Goal: Information Seeking & Learning: Learn about a topic

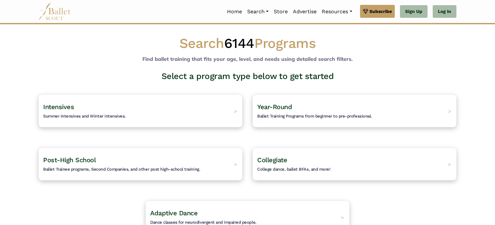
click at [224, 98] on div "Intensives Summer intensives and Winter intensives. >" at bounding box center [141, 111] width 204 height 32
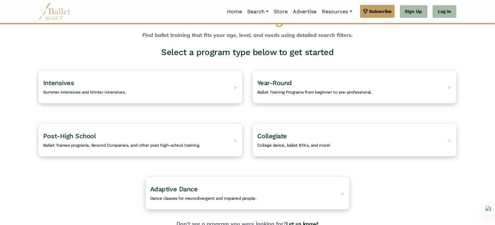
scroll to position [24, 0]
click at [291, 89] on span "Ballet Training Programs from beginner to pre-professional." at bounding box center [312, 91] width 120 height 5
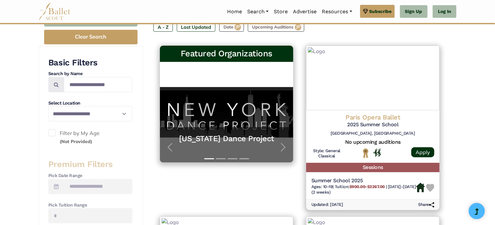
scroll to position [39, 0]
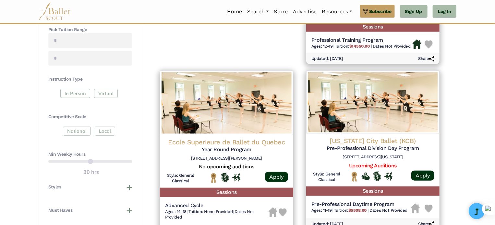
scroll to position [262, 0]
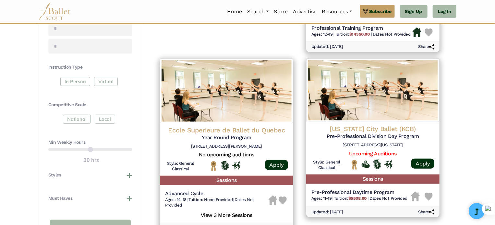
drag, startPoint x: 109, startPoint y: 147, endPoint x: 100, endPoint y: 148, distance: 9.7
click at [100, 148] on div "Min Weekly Hours 30 hrs" at bounding box center [90, 151] width 84 height 25
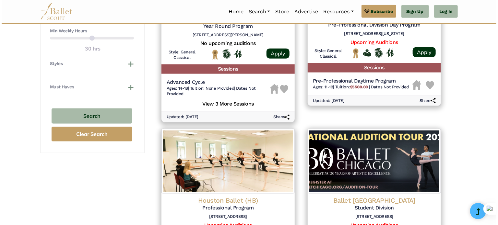
scroll to position [402, 0]
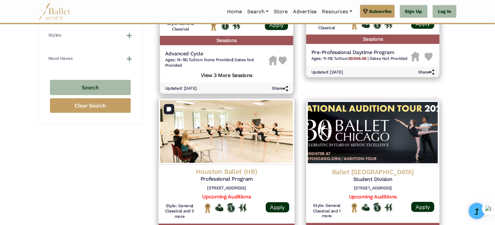
click at [213, 143] on img at bounding box center [227, 132] width 136 height 66
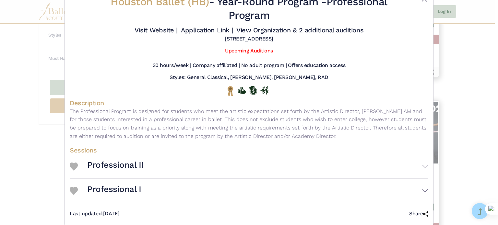
scroll to position [31, 0]
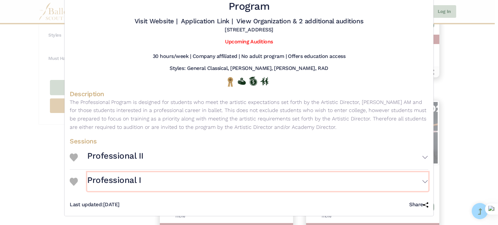
click at [125, 178] on h3 "Professional I" at bounding box center [114, 180] width 54 height 11
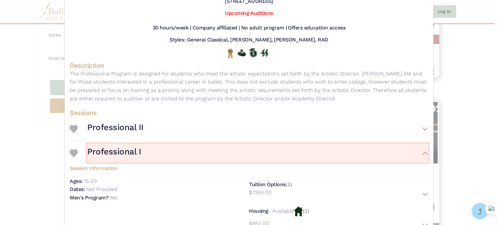
scroll to position [87, 0]
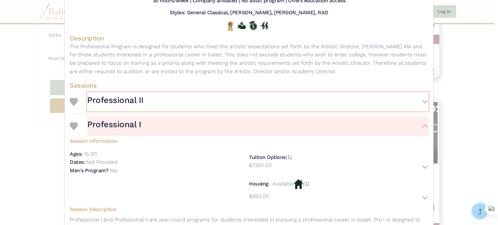
click at [116, 100] on h3 "Professional II" at bounding box center [115, 100] width 56 height 11
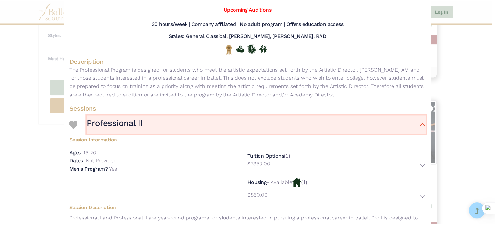
scroll to position [0, 0]
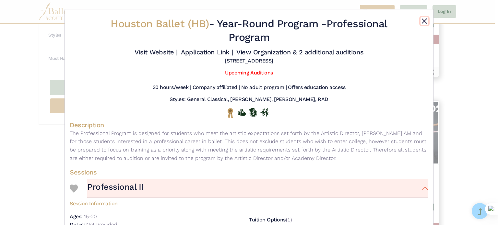
click at [423, 22] on button "Close" at bounding box center [425, 21] width 8 height 8
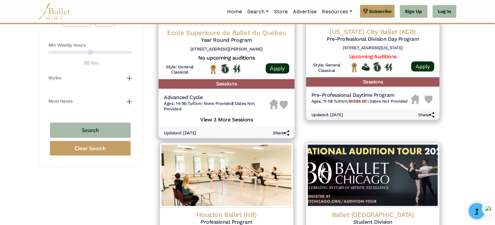
scroll to position [347, 0]
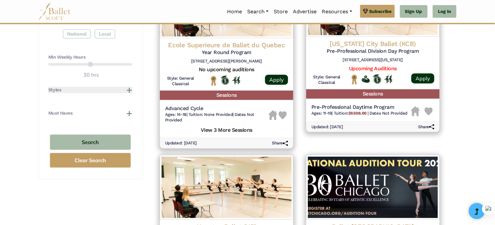
click at [130, 91] on button "Styles" at bounding box center [90, 90] width 84 height 6
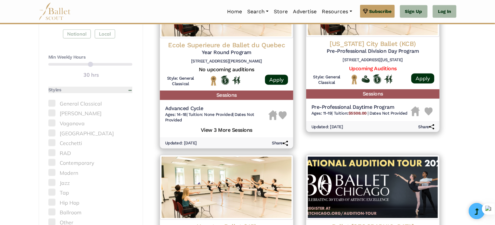
click at [130, 91] on button "Styles" at bounding box center [90, 90] width 84 height 6
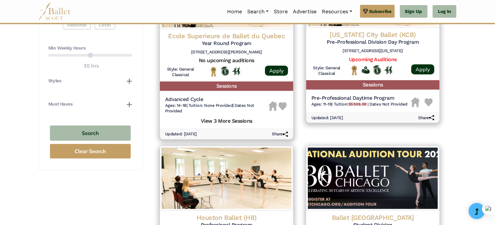
scroll to position [357, 0]
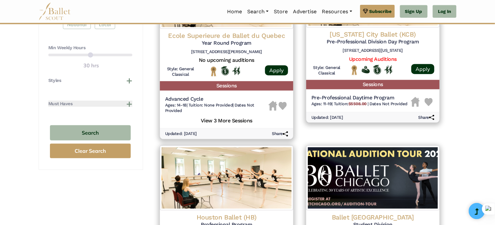
click at [125, 102] on button "Must Haves" at bounding box center [90, 104] width 84 height 6
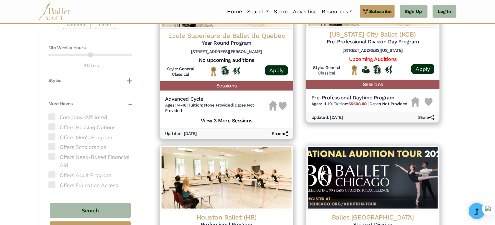
click at [52, 125] on span at bounding box center [51, 127] width 7 height 7
click at [52, 124] on span at bounding box center [51, 127] width 7 height 7
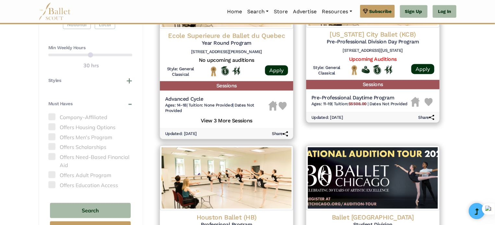
click at [52, 124] on span at bounding box center [51, 127] width 7 height 7
drag, startPoint x: 71, startPoint y: 83, endPoint x: 128, endPoint y: 83, distance: 56.7
click at [128, 83] on div "Styles General Classical Balanchine Vaganova Bournonville Cecchetti RAD Contemp…" at bounding box center [90, 83] width 84 height 13
click at [128, 83] on button "Styles" at bounding box center [90, 80] width 84 height 6
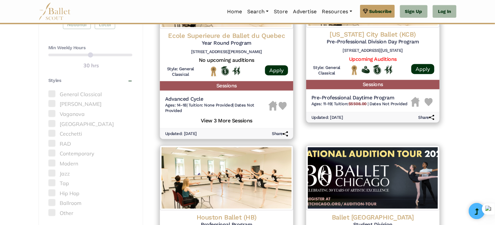
click at [51, 113] on span at bounding box center [51, 113] width 7 height 7
click at [53, 114] on span at bounding box center [51, 113] width 7 height 7
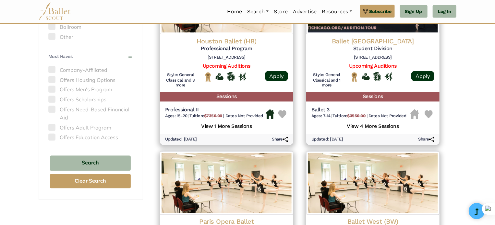
scroll to position [535, 0]
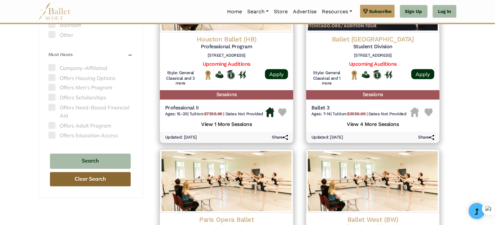
click at [87, 181] on button "Clear Search" at bounding box center [90, 179] width 81 height 15
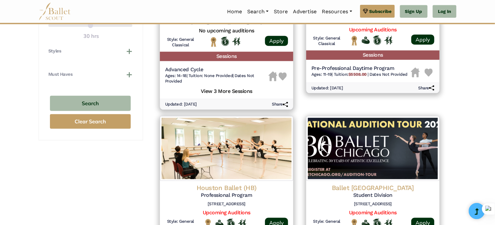
scroll to position [331, 0]
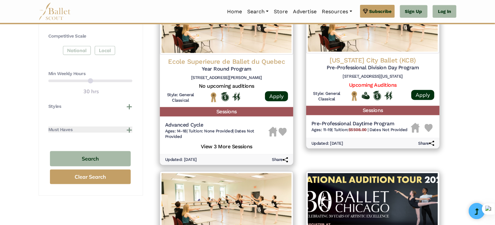
click at [123, 129] on button "Must Haves" at bounding box center [90, 130] width 84 height 6
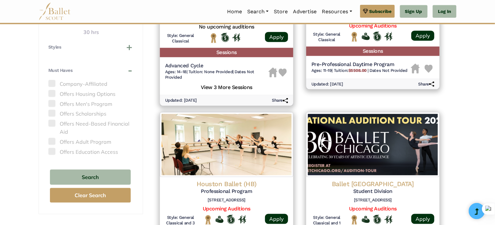
scroll to position [391, 0]
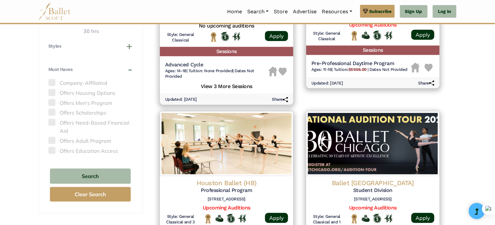
click at [52, 92] on span at bounding box center [51, 92] width 7 height 7
click at [53, 92] on span at bounding box center [51, 92] width 7 height 7
click at [75, 43] on button "Styles" at bounding box center [90, 46] width 84 height 6
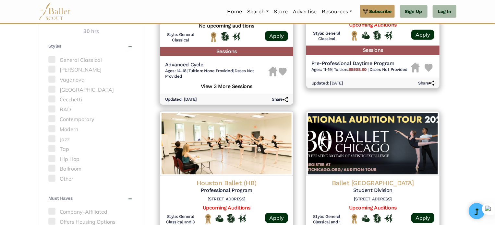
click at [52, 77] on span at bounding box center [51, 79] width 7 height 7
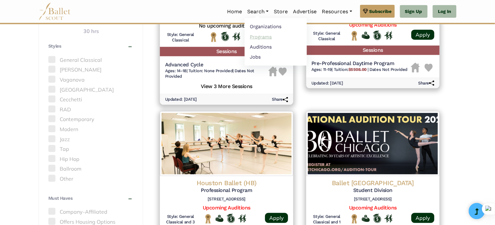
click at [259, 33] on link "Programs" at bounding box center [275, 37] width 62 height 10
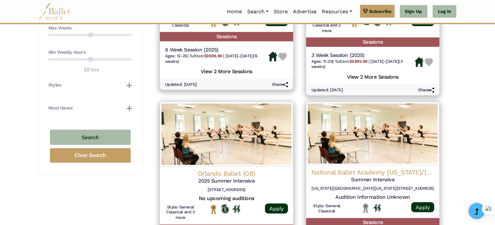
scroll to position [403, 0]
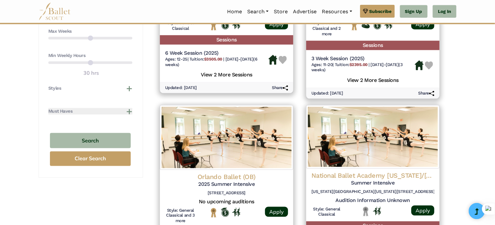
click at [123, 109] on button "Must Haves" at bounding box center [90, 111] width 84 height 6
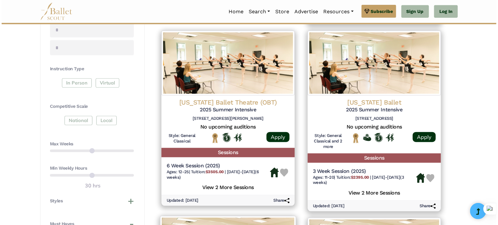
scroll to position [286, 0]
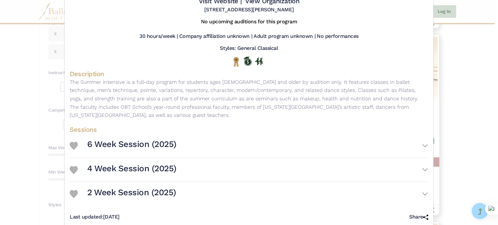
scroll to position [55, 0]
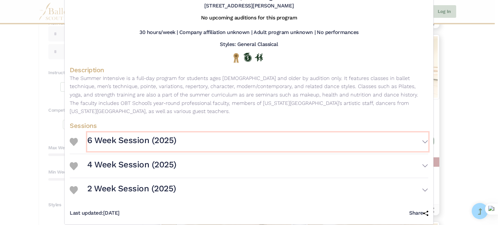
click at [165, 135] on h3 "6 Week Session (2025)" at bounding box center [131, 140] width 89 height 11
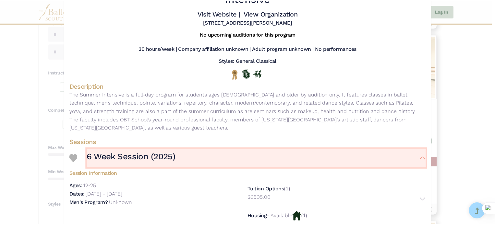
scroll to position [0, 0]
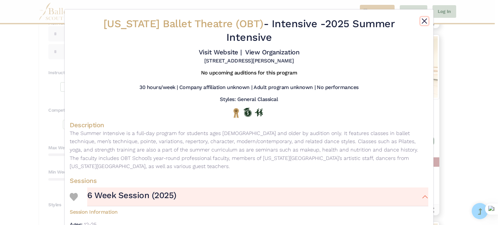
click at [422, 19] on button "Close" at bounding box center [425, 21] width 8 height 8
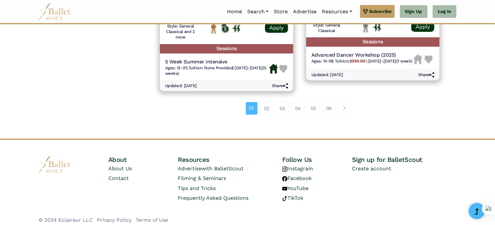
scroll to position [951, 0]
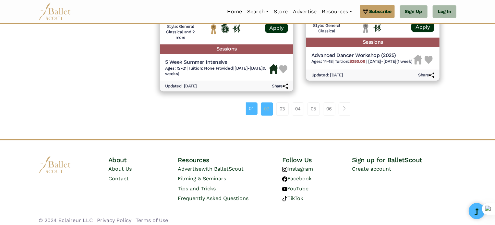
click at [271, 113] on link "02" at bounding box center [267, 108] width 12 height 13
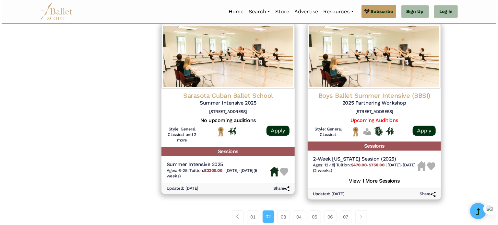
scroll to position [877, 0]
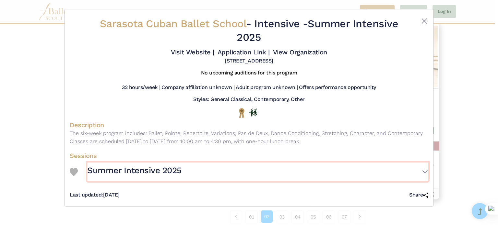
click at [146, 172] on h3 "Summer Intensive 2025" at bounding box center [134, 170] width 94 height 11
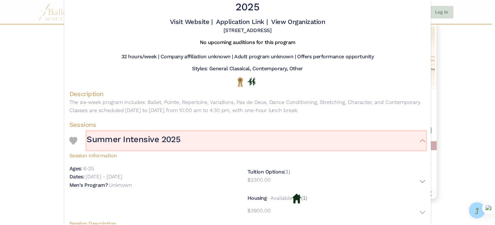
scroll to position [0, 0]
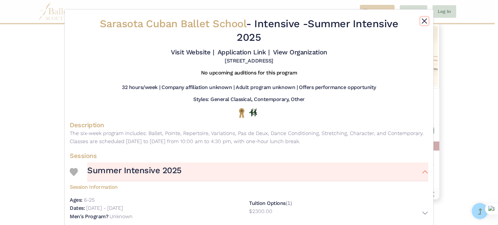
click at [421, 20] on button "Close" at bounding box center [425, 21] width 8 height 8
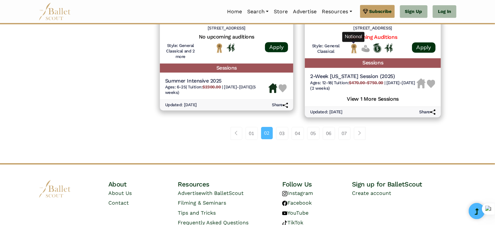
scroll to position [939, 0]
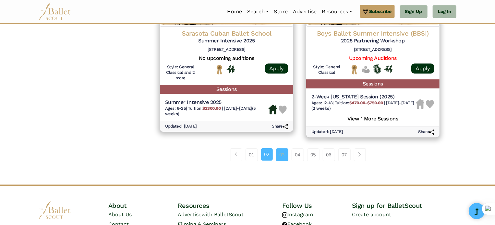
click at [286, 154] on link "03" at bounding box center [282, 154] width 12 height 13
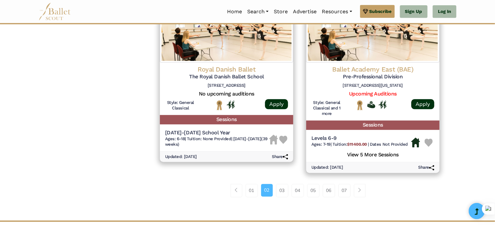
scroll to position [881, 0]
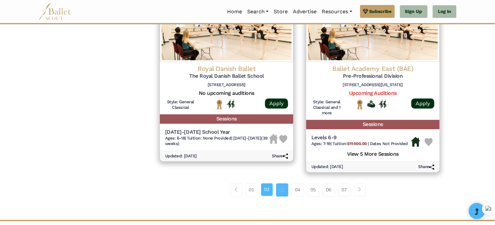
click at [276, 187] on link "03" at bounding box center [282, 190] width 12 height 13
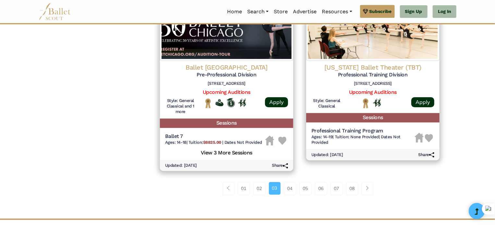
scroll to position [877, 0]
click at [292, 187] on link "04" at bounding box center [290, 188] width 12 height 13
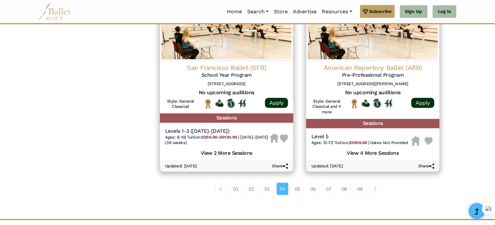
scroll to position [895, 0]
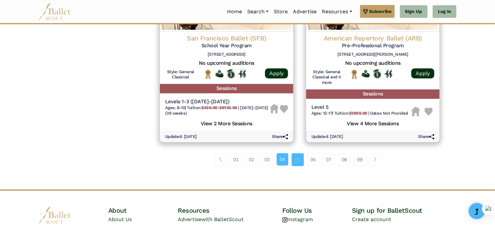
click at [297, 159] on link "05" at bounding box center [297, 159] width 12 height 13
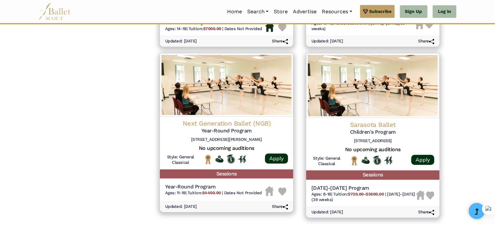
scroll to position [864, 0]
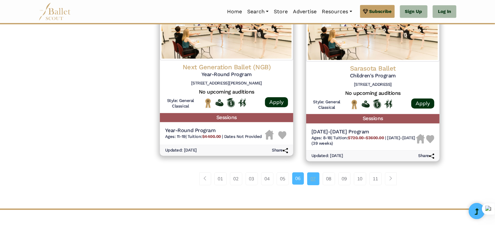
click at [308, 178] on link "07" at bounding box center [313, 178] width 12 height 13
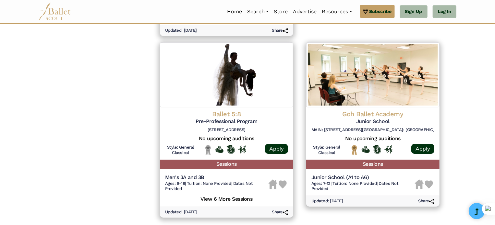
scroll to position [873, 0]
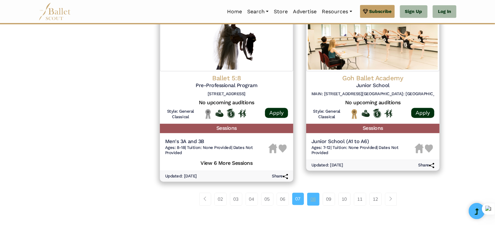
click at [315, 193] on link "08" at bounding box center [313, 199] width 12 height 13
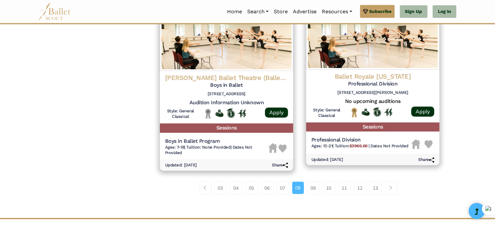
scroll to position [861, 0]
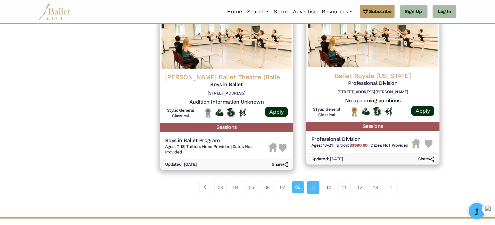
click at [313, 191] on link "09" at bounding box center [313, 187] width 12 height 13
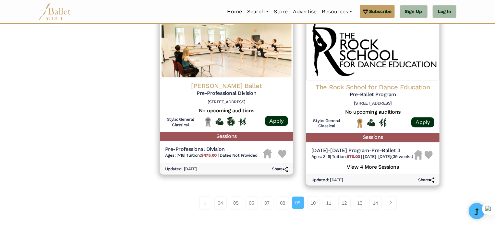
scroll to position [851, 0]
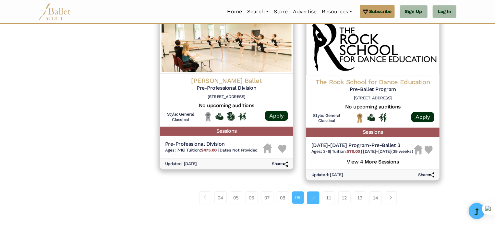
click at [316, 202] on link "10" at bounding box center [313, 198] width 12 height 13
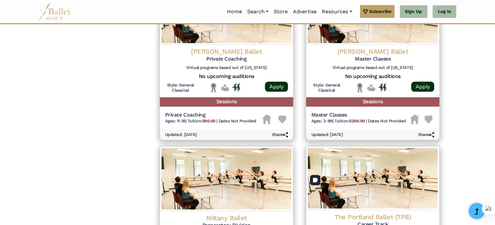
scroll to position [660, 0]
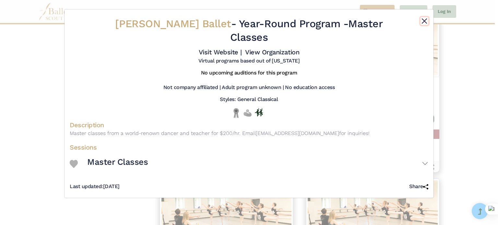
click at [426, 21] on button "Close" at bounding box center [425, 21] width 8 height 8
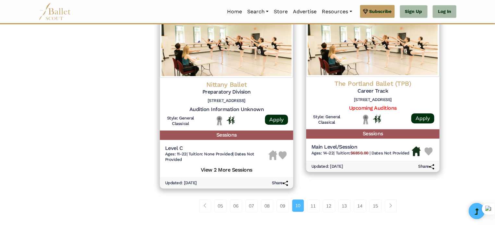
scroll to position [826, 0]
click at [316, 202] on link "11" at bounding box center [313, 206] width 12 height 13
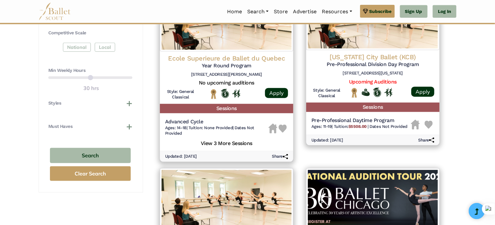
scroll to position [370, 0]
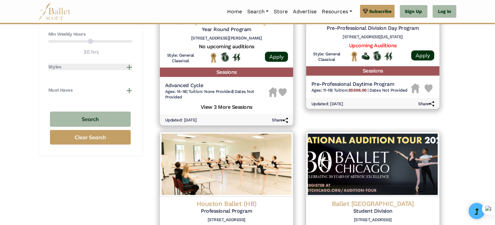
click at [129, 67] on button "Styles" at bounding box center [90, 67] width 84 height 6
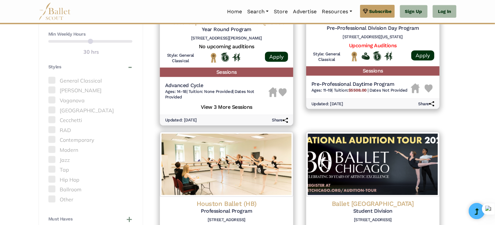
click at [54, 98] on span at bounding box center [51, 100] width 7 height 7
click at [67, 103] on label "Vaganova" at bounding box center [90, 101] width 84 height 8
click at [77, 100] on label "Vaganova" at bounding box center [90, 101] width 84 height 8
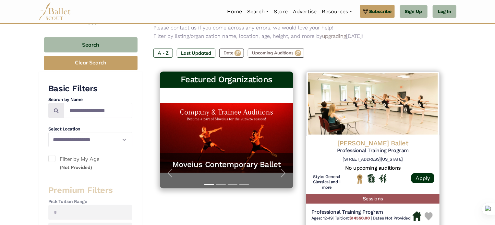
scroll to position [78, 0]
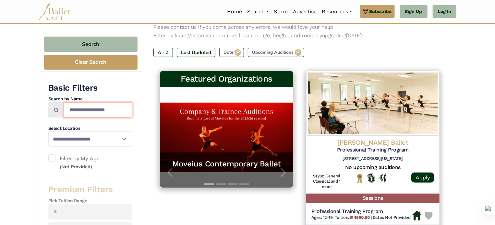
drag, startPoint x: 91, startPoint y: 117, endPoint x: 95, endPoint y: 109, distance: 9.2
click at [95, 109] on div "**********" at bounding box center [90, 127] width 84 height 89
click at [95, 109] on input "Search by names..." at bounding box center [98, 109] width 68 height 15
click at [83, 121] on div "**********" at bounding box center [90, 127] width 84 height 89
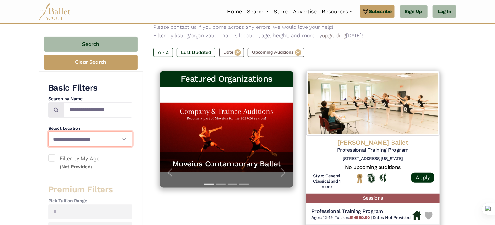
click at [85, 139] on select "**********" at bounding box center [90, 139] width 84 height 15
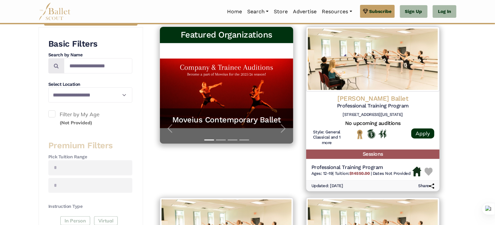
scroll to position [128, 0]
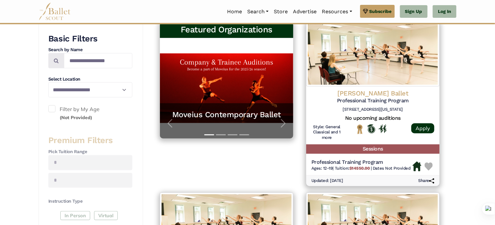
click at [50, 108] on span at bounding box center [51, 108] width 7 height 7
click at [67, 116] on small "(Not Provided)" at bounding box center [76, 118] width 32 height 6
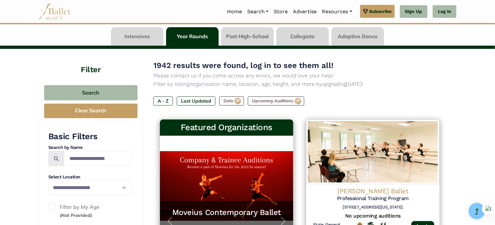
scroll to position [0, 0]
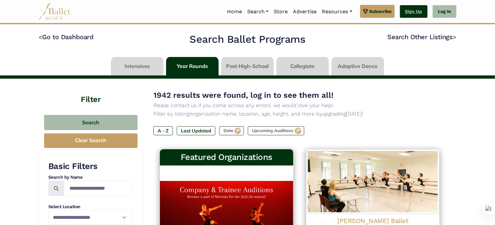
click at [421, 12] on link "Sign Up" at bounding box center [414, 11] width 28 height 13
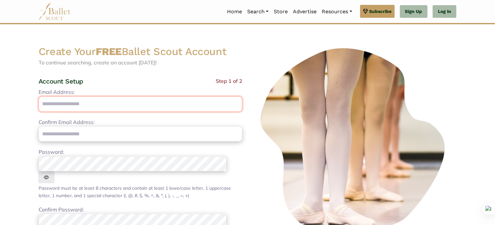
click at [241, 108] on input "Email Address:" at bounding box center [141, 104] width 204 height 15
type input "**********"
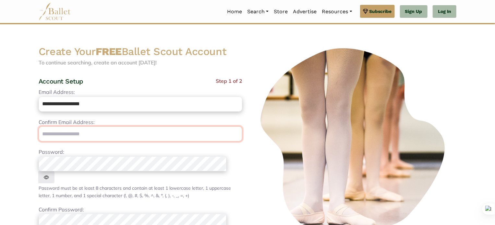
type input "**********"
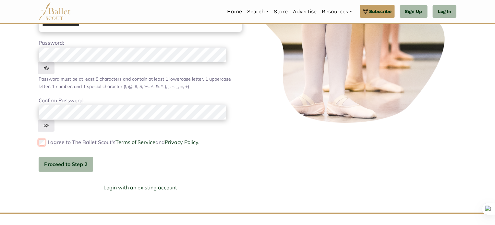
scroll to position [121, 0]
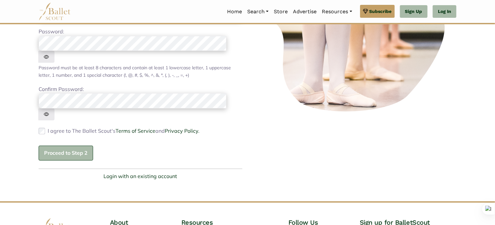
click at [61, 146] on button "Proceed to Step 2" at bounding box center [66, 153] width 54 height 15
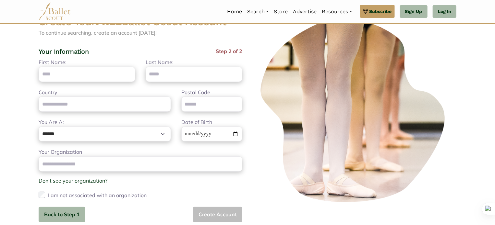
scroll to position [0, 0]
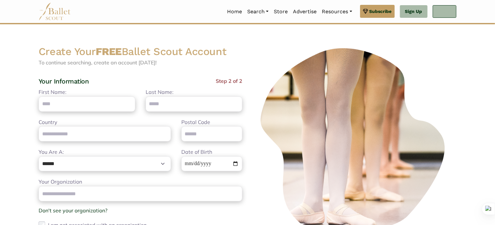
click at [450, 11] on link "Log In" at bounding box center [445, 11] width 24 height 13
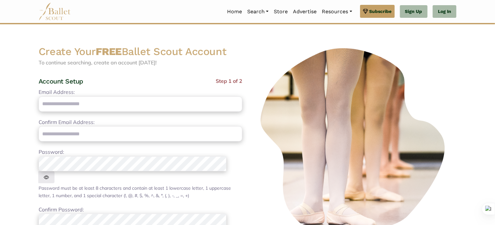
type input "**********"
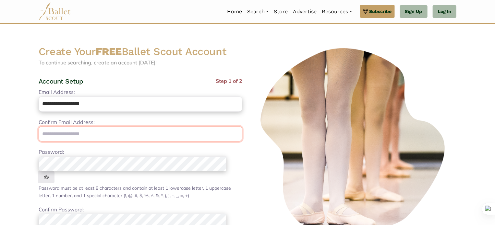
type input "**********"
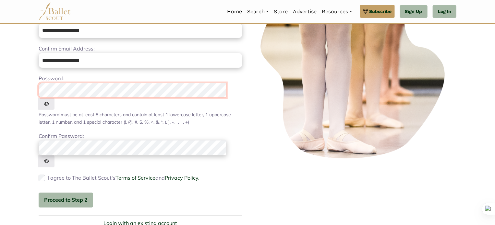
scroll to position [74, 0]
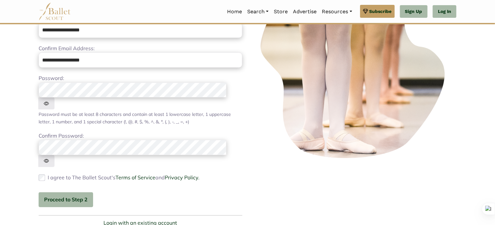
click at [54, 98] on img at bounding box center [46, 104] width 16 height 12
click at [188, 135] on div "**********" at bounding box center [141, 110] width 204 height 193
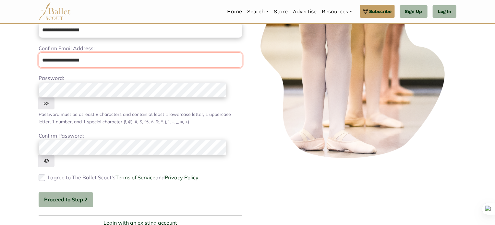
click at [107, 63] on input "**********" at bounding box center [141, 60] width 204 height 15
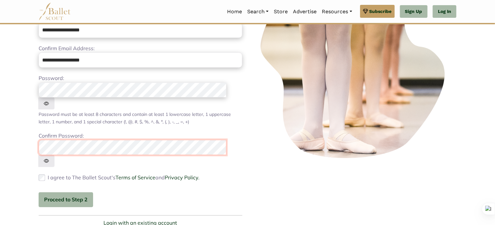
scroll to position [0, 0]
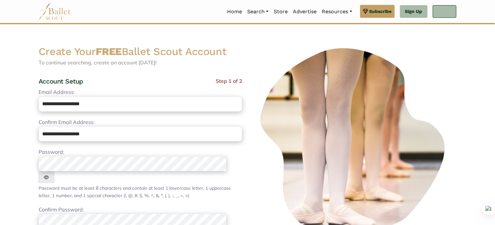
click at [439, 11] on link "Log In" at bounding box center [445, 11] width 24 height 13
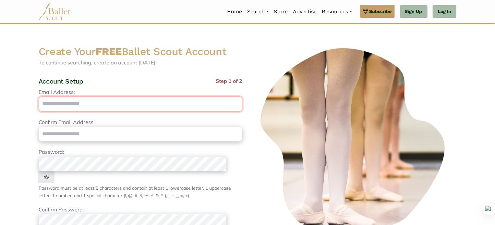
drag, startPoint x: 0, startPoint y: 0, endPoint x: 210, endPoint y: 100, distance: 232.8
click at [210, 100] on input "Email Address:" at bounding box center [141, 104] width 204 height 15
click at [141, 103] on input "Email Address:" at bounding box center [141, 104] width 204 height 15
type input "**********"
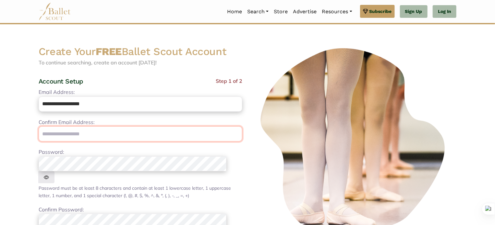
type input "**********"
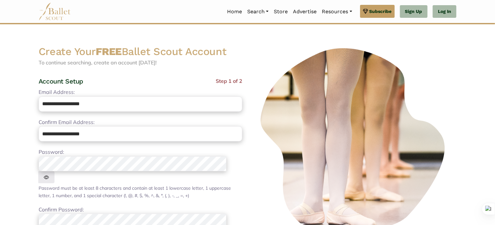
click at [135, 170] on div "Password: Password must be at least 8 characters and contain at least: 1 lowerc…" at bounding box center [141, 173] width 204 height 51
click at [131, 160] on html "Premium Feature Make this audition season count. Upgrade to premium for access …" at bounding box center [247, 208] width 495 height 416
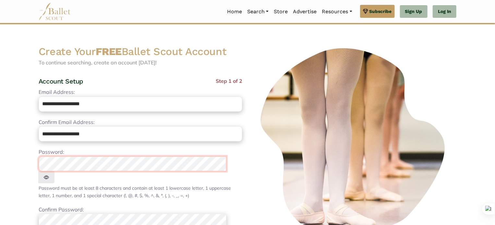
drag, startPoint x: 143, startPoint y: 168, endPoint x: 32, endPoint y: 157, distance: 110.8
click at [32, 157] on body "Premium Feature Make this audition season count. Upgrade to premium for access …" at bounding box center [247, 208] width 495 height 416
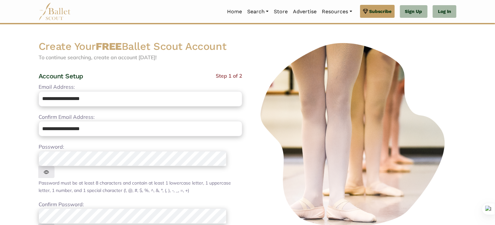
scroll to position [99, 0]
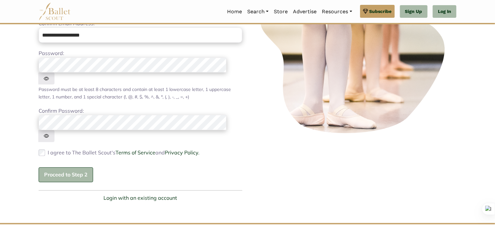
click at [64, 168] on button "Proceed to Step 2" at bounding box center [66, 175] width 54 height 15
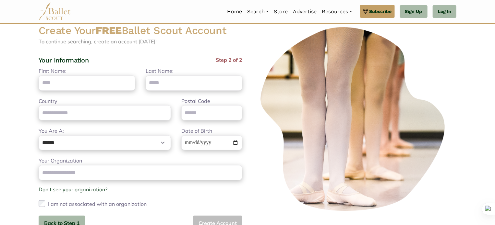
scroll to position [0, 0]
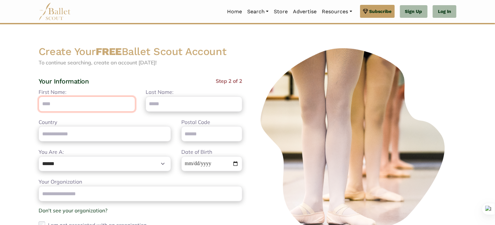
click at [77, 97] on input "First Name:" at bounding box center [87, 104] width 97 height 15
type input "**********"
type input "*******"
type input "**********"
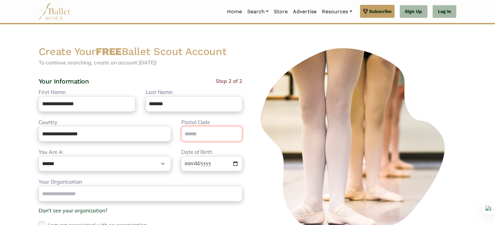
type input "*****"
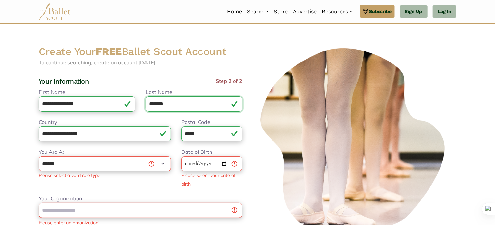
drag, startPoint x: 175, startPoint y: 107, endPoint x: 136, endPoint y: 109, distance: 39.3
click at [136, 109] on div "**********" at bounding box center [140, 103] width 214 height 30
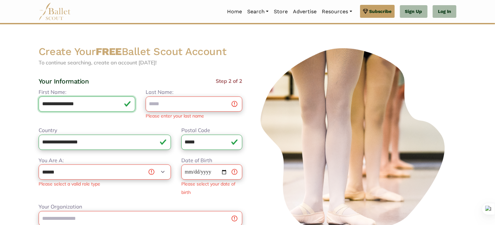
drag, startPoint x: 99, startPoint y: 105, endPoint x: 58, endPoint y: 103, distance: 40.9
click at [58, 103] on input "**********" at bounding box center [87, 104] width 97 height 15
click at [180, 105] on input "Last Name:" at bounding box center [194, 104] width 97 height 15
type input "*"
paste input "**********"
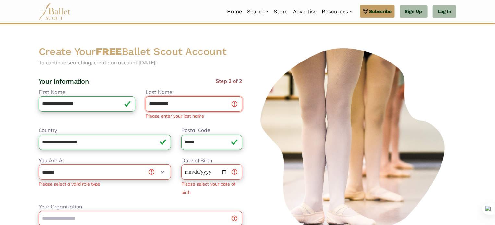
type input "**********"
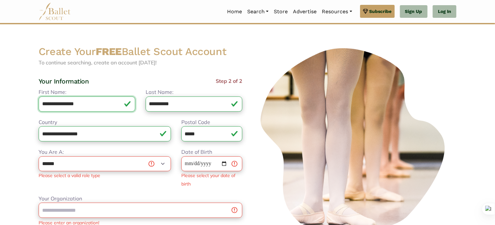
drag, startPoint x: 105, startPoint y: 101, endPoint x: 57, endPoint y: 104, distance: 47.8
click at [57, 104] on input "**********" at bounding box center [87, 104] width 97 height 15
type input "*****"
click at [165, 103] on input "**********" at bounding box center [194, 104] width 97 height 15
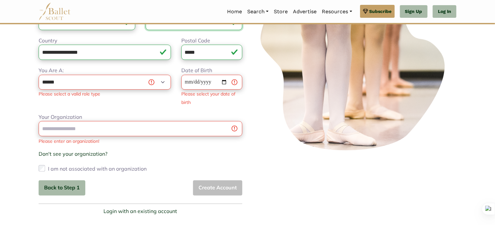
scroll to position [82, 0]
type input "**********"
drag, startPoint x: 146, startPoint y: 89, endPoint x: 138, endPoint y: 84, distance: 9.1
click at [138, 84] on div "**********" at bounding box center [104, 86] width 143 height 40
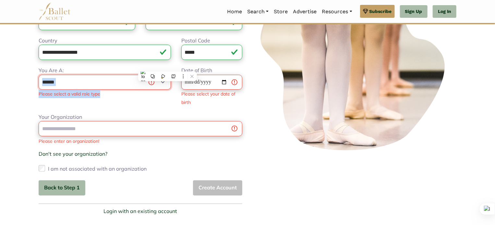
click at [138, 84] on select "**********" at bounding box center [105, 82] width 132 height 15
select select "*"
click at [39, 75] on select "**********" at bounding box center [105, 82] width 132 height 15
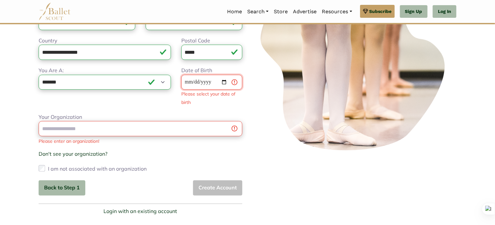
click at [201, 84] on input "Date of Birth" at bounding box center [211, 82] width 61 height 15
click at [190, 82] on input "Date of Birth" at bounding box center [211, 82] width 61 height 15
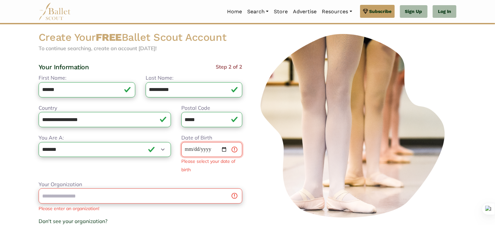
scroll to position [14, 0]
type input "**********"
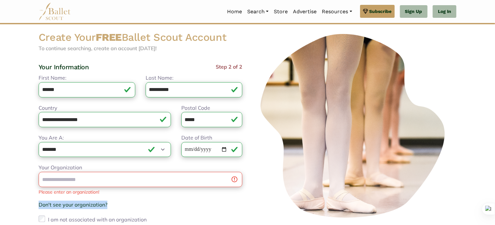
drag, startPoint x: 168, startPoint y: 205, endPoint x: 176, endPoint y: 189, distance: 18.0
click at [176, 189] on div "Please enter an organization!" at bounding box center [141, 192] width 204 height 7
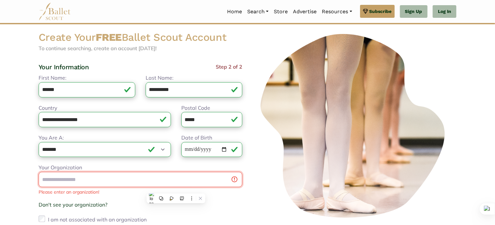
click at [179, 181] on input "Your Organization" at bounding box center [141, 179] width 204 height 15
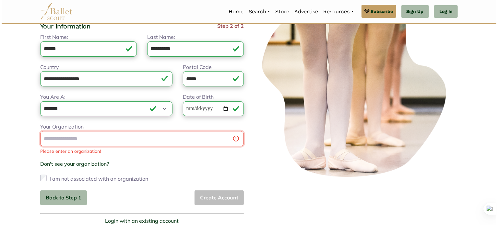
scroll to position [71, 0]
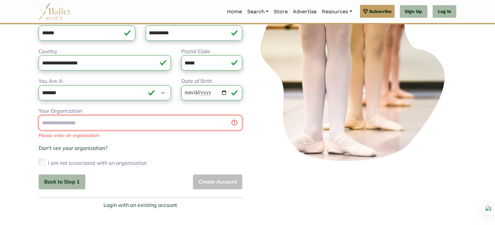
click at [91, 125] on input "Your Organization" at bounding box center [141, 122] width 204 height 15
click at [174, 151] on div "Don't see your organization? × Organization not listed? Help us grow our commun…" at bounding box center [141, 148] width 204 height 8
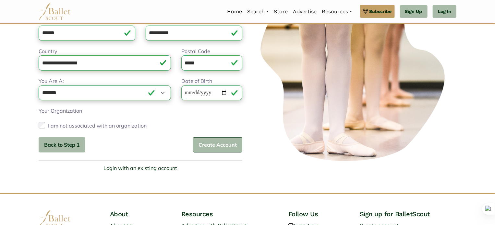
click at [206, 146] on button "Create Account" at bounding box center [217, 144] width 49 height 15
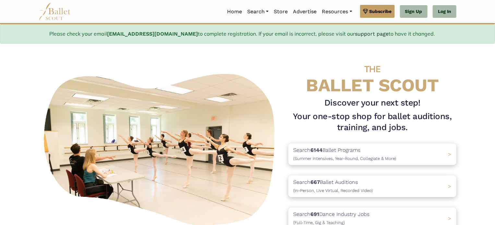
scroll to position [8, 0]
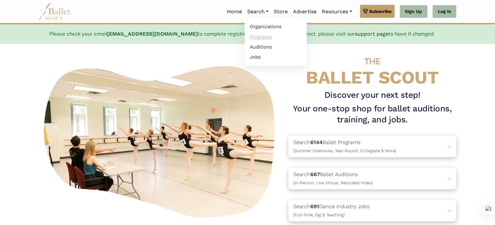
click at [266, 38] on link "Programs" at bounding box center [275, 37] width 62 height 10
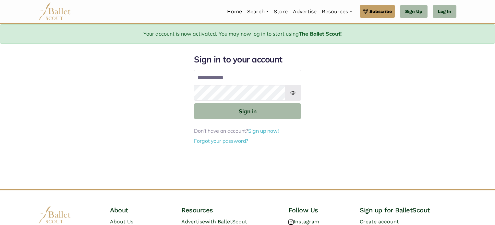
click at [256, 95] on form "Sign in to your account Email address Password Sign in Don't have an account? S…" at bounding box center [247, 99] width 107 height 91
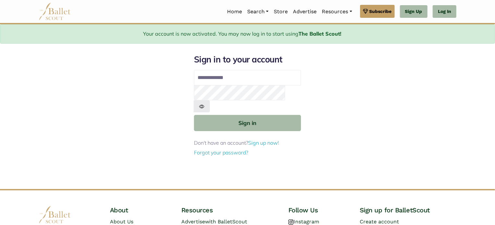
type input "**********"
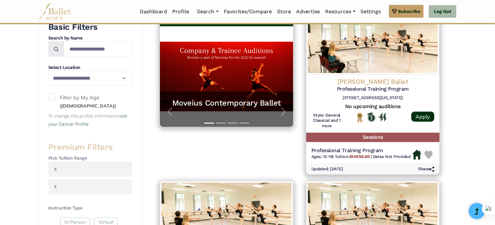
scroll to position [139, 0]
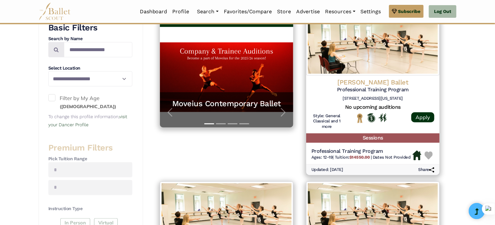
click at [53, 94] on span at bounding box center [51, 97] width 7 height 7
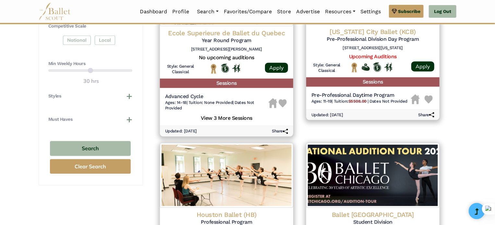
scroll to position [360, 0]
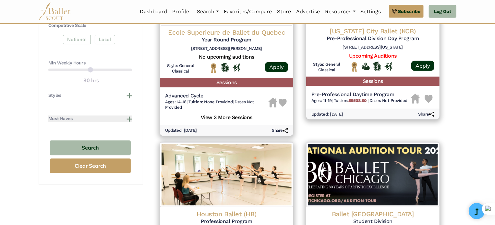
click at [86, 116] on button "Must Haves" at bounding box center [90, 119] width 84 height 6
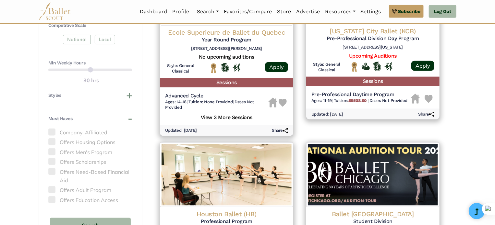
click at [50, 142] on span at bounding box center [51, 141] width 7 height 7
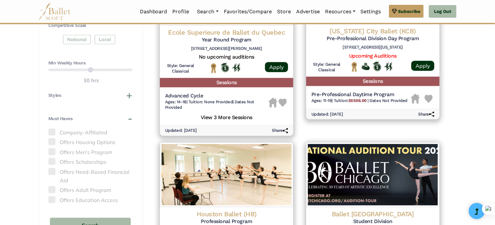
click at [50, 142] on span at bounding box center [51, 141] width 7 height 7
drag, startPoint x: 50, startPoint y: 142, endPoint x: 95, endPoint y: 144, distance: 44.4
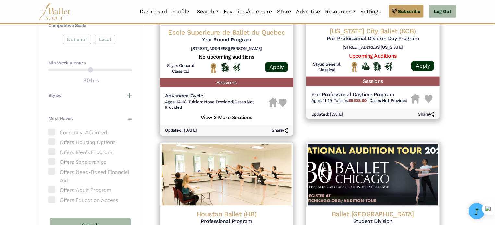
click at [95, 144] on label "Offers Housing Options" at bounding box center [90, 142] width 84 height 8
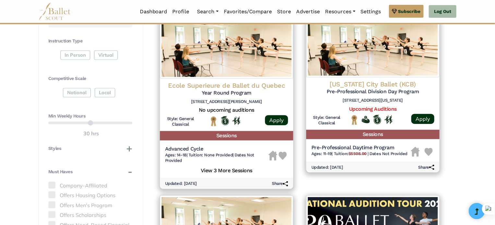
scroll to position [303, 0]
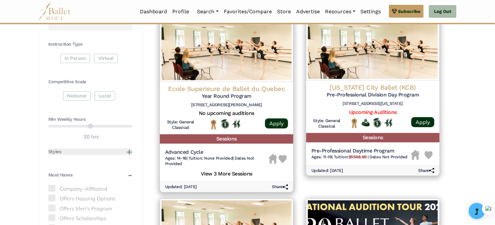
click at [84, 150] on button "Styles" at bounding box center [90, 152] width 84 height 6
click at [61, 173] on label "[PERSON_NAME]" at bounding box center [90, 176] width 84 height 8
click at [54, 173] on span at bounding box center [51, 175] width 7 height 7
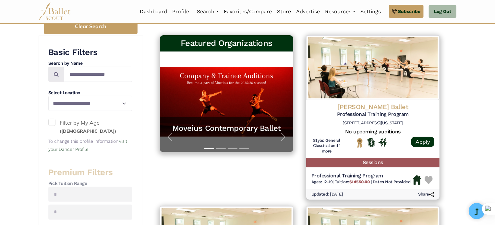
scroll to position [53, 0]
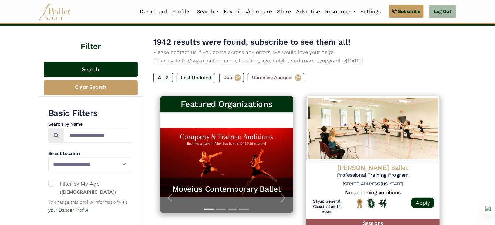
click at [96, 68] on button "Search" at bounding box center [90, 69] width 93 height 15
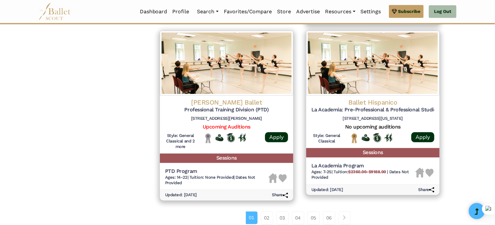
scroll to position [881, 0]
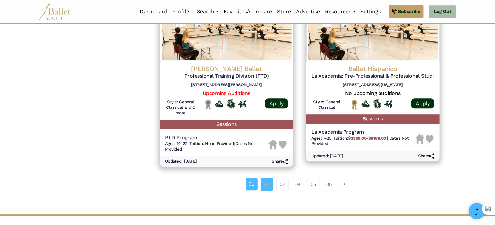
click at [266, 185] on link "02" at bounding box center [267, 184] width 12 height 13
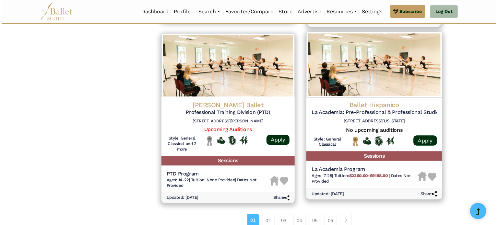
scroll to position [839, 0]
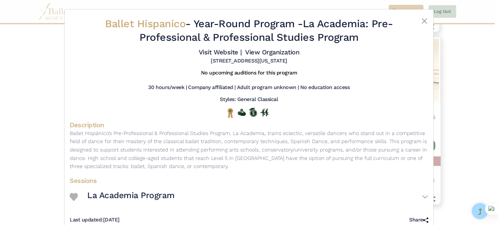
scroll to position [15, 0]
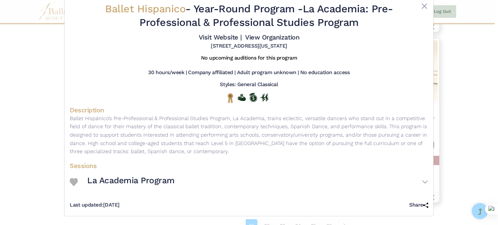
click at [339, 204] on div "Last updated: [DATE] Share" at bounding box center [249, 202] width 359 height 17
click at [423, 180] on button "La Academia Program" at bounding box center [257, 182] width 341 height 19
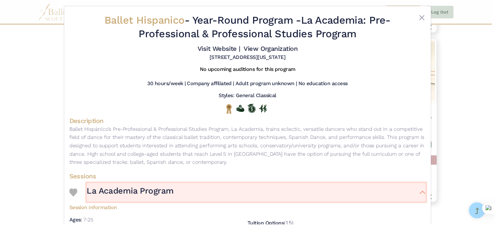
scroll to position [0, 0]
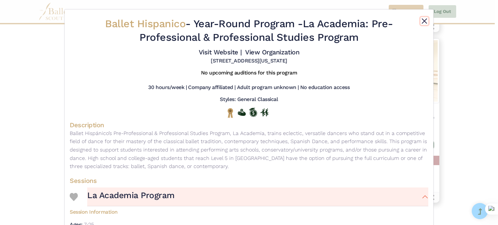
click at [422, 20] on button "Close" at bounding box center [425, 21] width 8 height 8
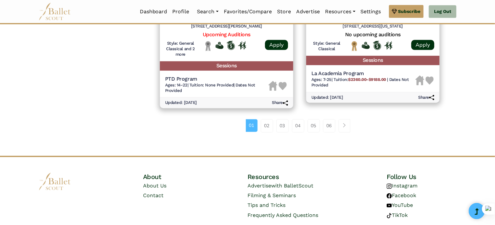
scroll to position [961, 0]
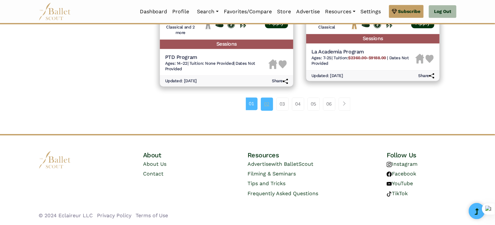
click at [265, 104] on link "02" at bounding box center [267, 104] width 12 height 13
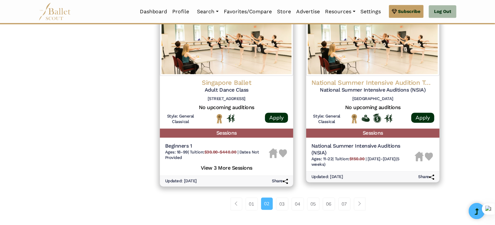
scroll to position [840, 0]
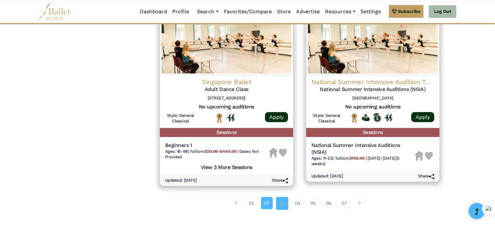
click at [284, 207] on link "03" at bounding box center [282, 203] width 12 height 13
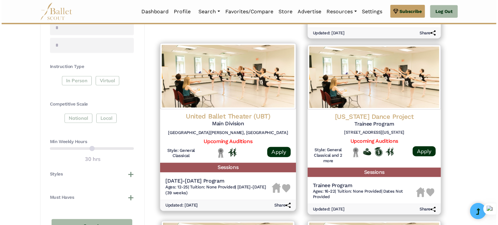
scroll to position [281, 0]
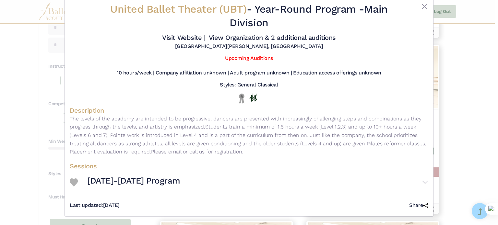
scroll to position [15, 0]
click at [422, 183] on button "[DATE]-[DATE] Program" at bounding box center [257, 182] width 341 height 19
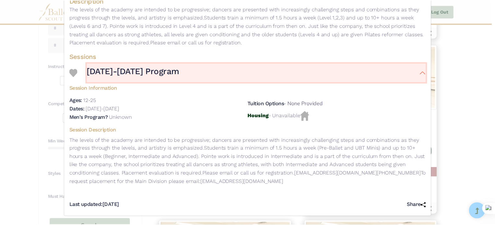
scroll to position [0, 0]
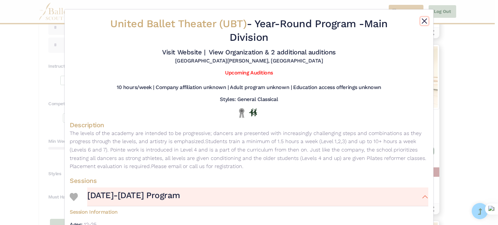
click at [426, 20] on button "Close" at bounding box center [425, 21] width 8 height 8
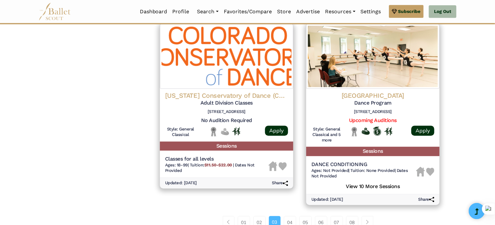
scroll to position [921, 0]
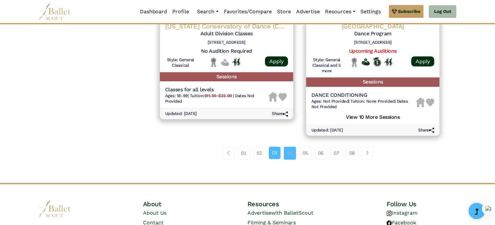
click at [286, 152] on link "04" at bounding box center [290, 153] width 12 height 13
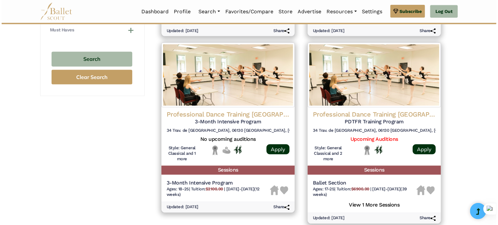
scroll to position [449, 0]
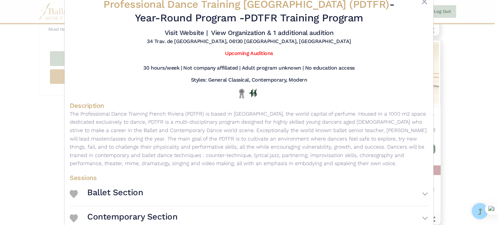
scroll to position [56, 0]
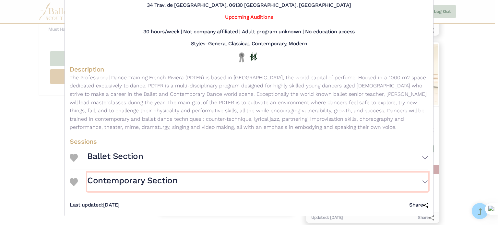
click at [421, 184] on button "Contemporary Section" at bounding box center [257, 182] width 341 height 19
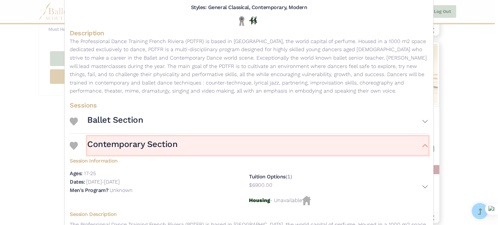
scroll to position [92, 0]
click at [422, 122] on button "Ballet Section" at bounding box center [257, 121] width 341 height 19
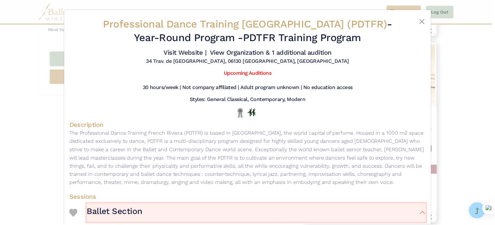
scroll to position [0, 0]
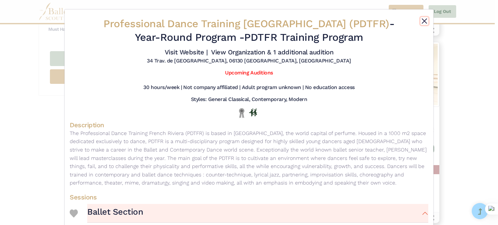
click at [423, 21] on button "Close" at bounding box center [425, 21] width 8 height 8
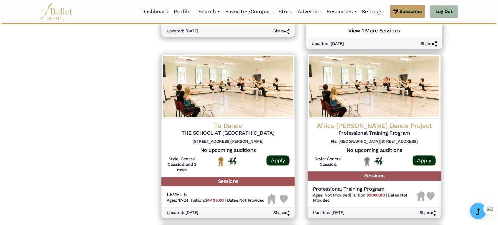
scroll to position [626, 0]
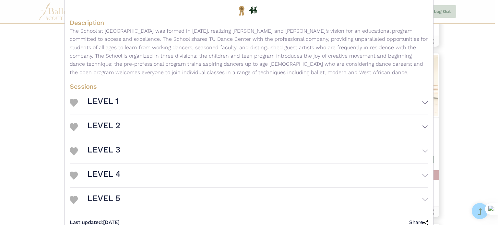
scroll to position [120, 0]
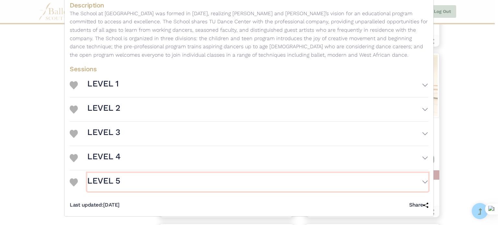
click at [352, 178] on button "LEVEL 5" at bounding box center [257, 182] width 341 height 19
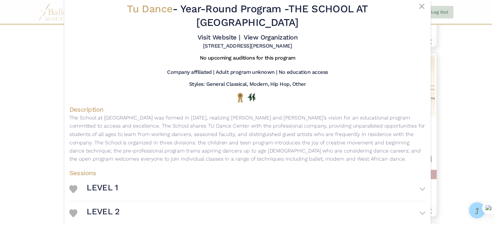
scroll to position [5, 0]
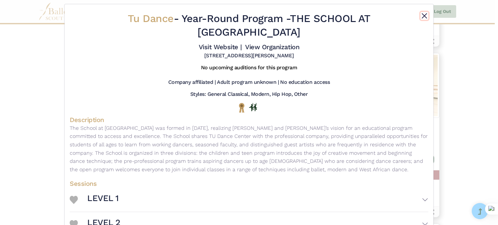
click at [425, 13] on button "Close" at bounding box center [425, 16] width 8 height 8
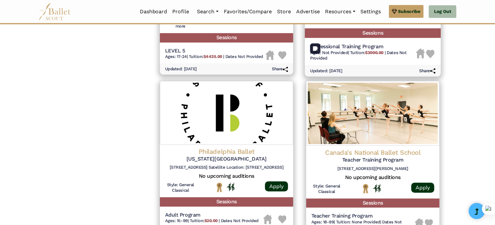
scroll to position [838, 0]
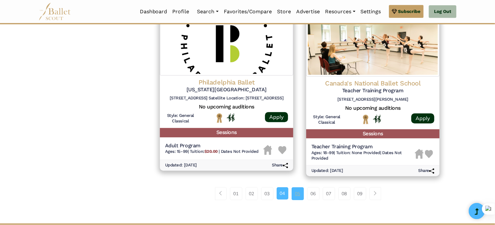
click at [296, 197] on link "05" at bounding box center [297, 193] width 12 height 13
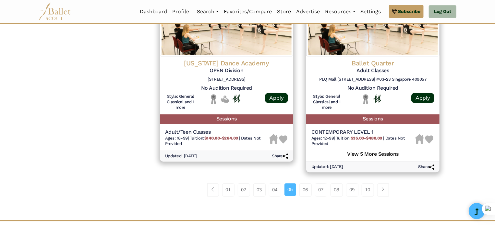
scroll to position [876, 0]
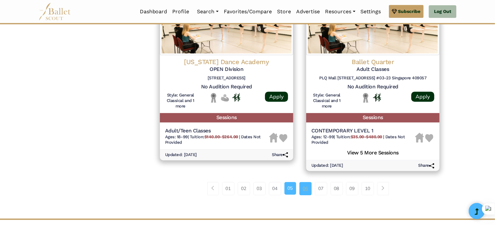
click at [305, 189] on link "06" at bounding box center [305, 188] width 12 height 13
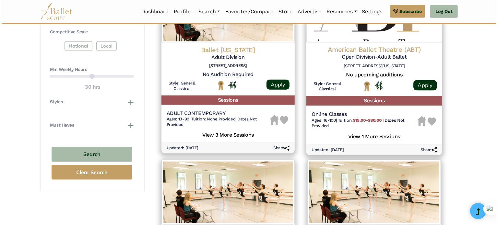
scroll to position [308, 0]
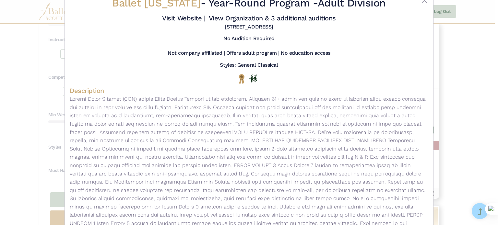
scroll to position [0, 0]
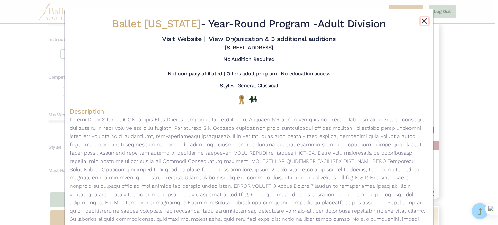
click at [424, 20] on button "Close" at bounding box center [425, 21] width 8 height 8
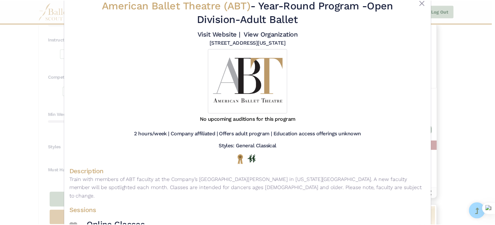
scroll to position [9, 0]
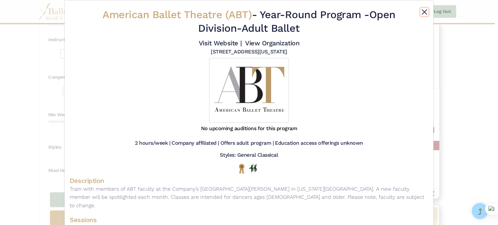
click at [421, 12] on button "Close" at bounding box center [425, 12] width 8 height 8
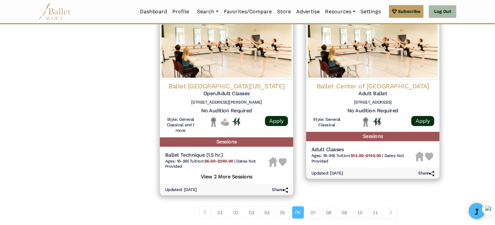
scroll to position [866, 0]
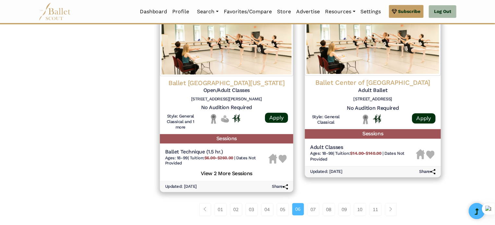
click at [332, 184] on div "Ballet Center of Houston Adult Ballet 8515 Jackrabbit Rd # A, Houston, TX 77095…" at bounding box center [372, 101] width 149 height 191
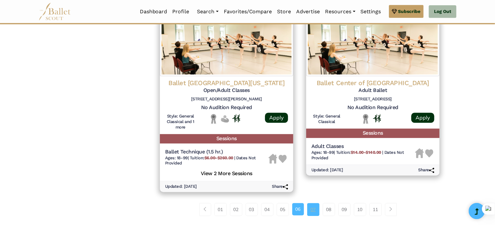
click at [315, 216] on link "07" at bounding box center [313, 209] width 12 height 13
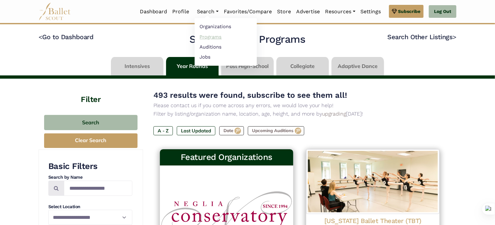
click at [215, 34] on link "Programs" at bounding box center [226, 37] width 62 height 10
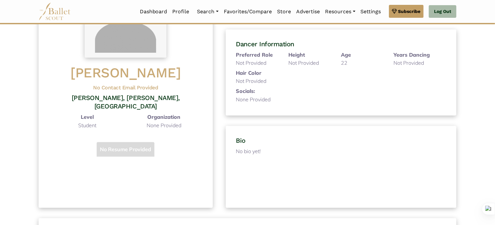
scroll to position [88, 0]
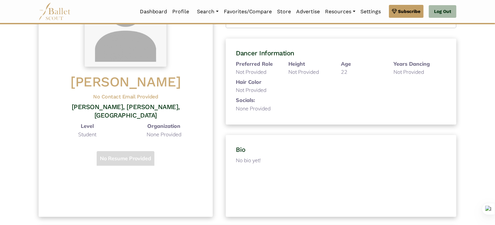
click at [341, 69] on p "22" at bounding box center [362, 72] width 42 height 8
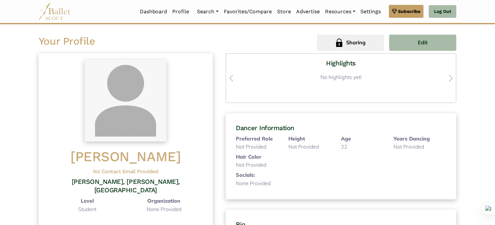
scroll to position [12, 0]
click at [406, 46] on button "Edit" at bounding box center [422, 43] width 67 height 16
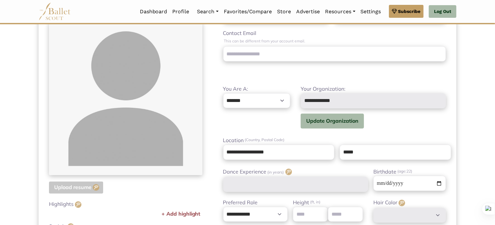
scroll to position [99, 0]
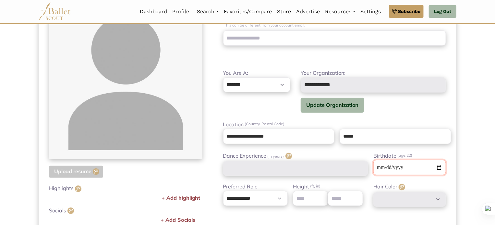
click at [410, 170] on input "**********" at bounding box center [409, 167] width 73 height 15
click at [405, 168] on input "**********" at bounding box center [409, 167] width 73 height 15
click at [402, 168] on input "**********" at bounding box center [409, 167] width 73 height 15
type input "**********"
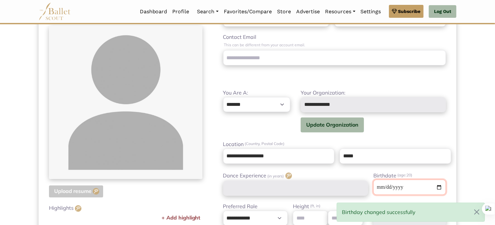
scroll to position [0, 0]
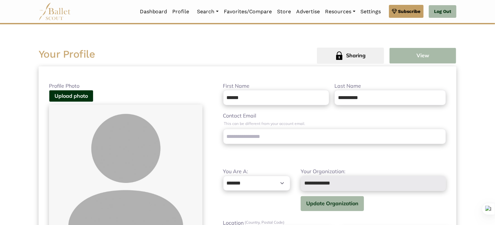
click at [425, 54] on button "View" at bounding box center [422, 56] width 67 height 16
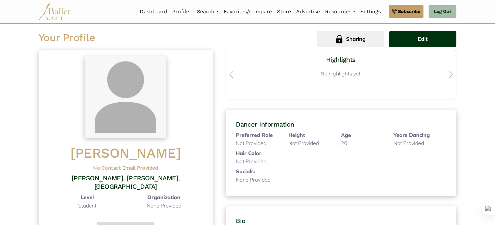
scroll to position [16, 0]
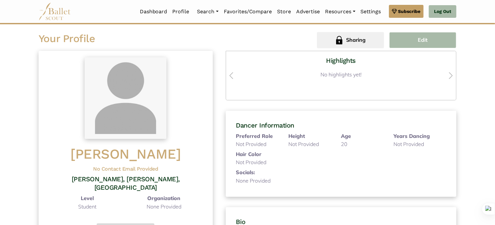
click at [424, 45] on button "Edit" at bounding box center [422, 40] width 67 height 16
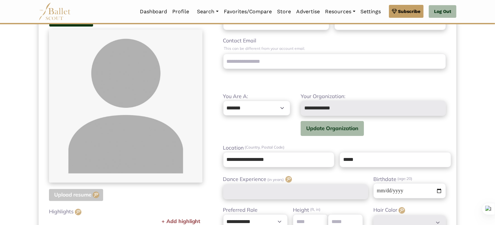
scroll to position [76, 0]
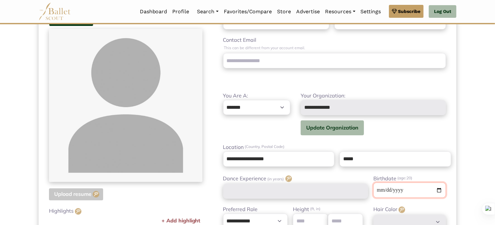
click at [409, 188] on input "**********" at bounding box center [409, 190] width 73 height 15
click at [407, 188] on input "**********" at bounding box center [409, 190] width 73 height 15
click at [398, 190] on input "**********" at bounding box center [409, 190] width 73 height 15
type input "**********"
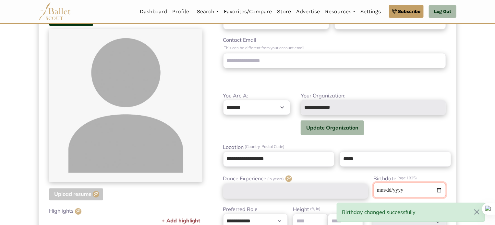
type input "**********"
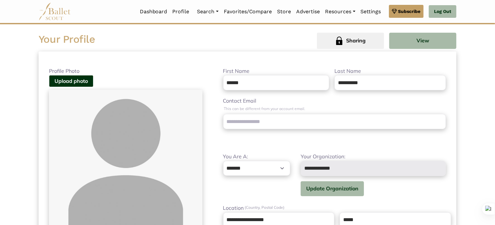
scroll to position [0, 0]
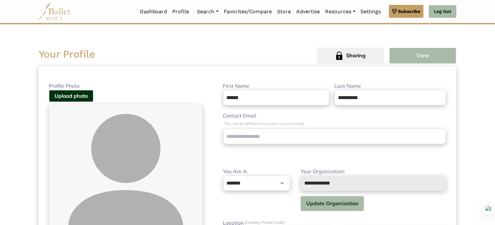
click at [406, 50] on button "View" at bounding box center [422, 56] width 67 height 16
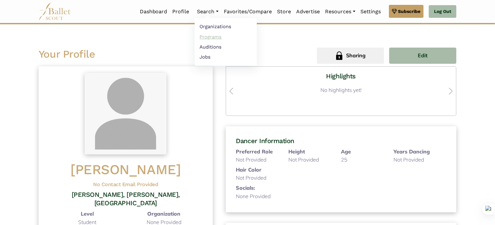
click at [213, 33] on link "Programs" at bounding box center [226, 37] width 62 height 10
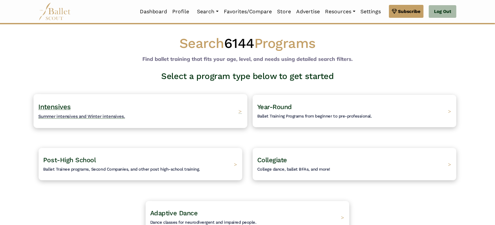
click at [184, 105] on div "Intensives Summer intensives and Winter intensives. >" at bounding box center [140, 111] width 214 height 34
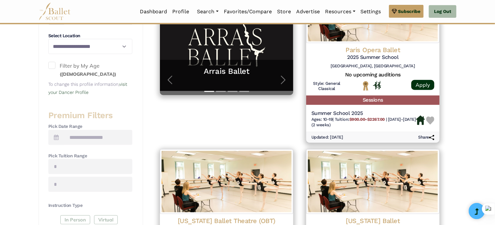
scroll to position [174, 0]
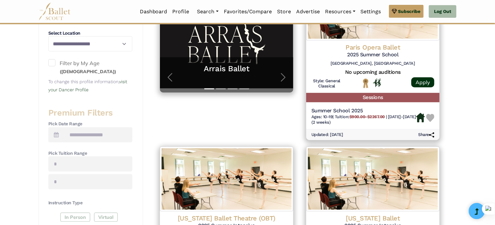
click at [57, 61] on label "Filter by My Age (25 years old)" at bounding box center [90, 67] width 84 height 17
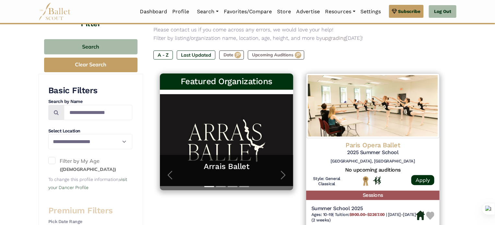
scroll to position [75, 0]
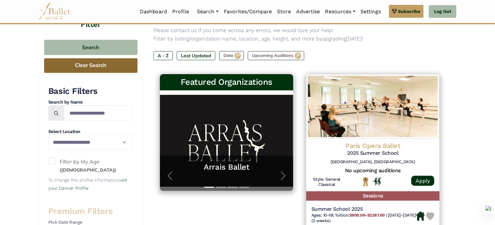
click at [123, 64] on button "Clear Search" at bounding box center [90, 65] width 93 height 15
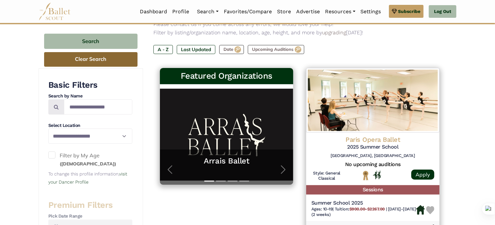
scroll to position [82, 0]
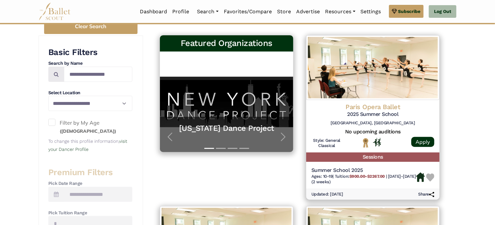
drag, startPoint x: 0, startPoint y: 0, endPoint x: 51, endPoint y: 125, distance: 134.9
click at [51, 125] on span at bounding box center [51, 122] width 7 height 7
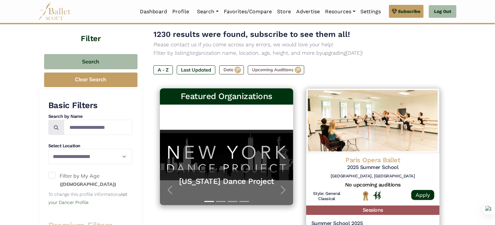
scroll to position [57, 0]
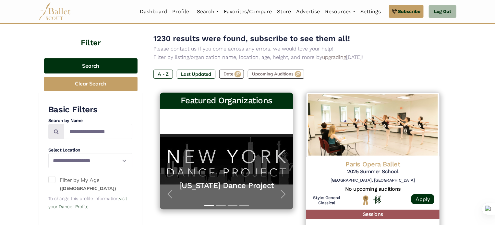
click at [84, 66] on button "Search" at bounding box center [90, 65] width 93 height 15
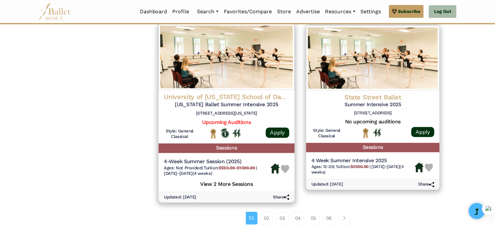
scroll to position [866, 0]
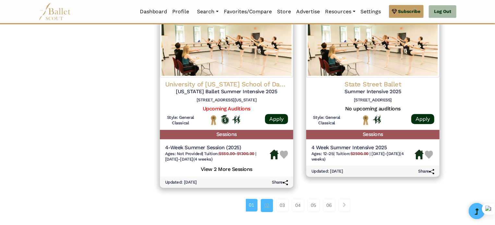
click at [268, 208] on link "02" at bounding box center [267, 205] width 12 height 13
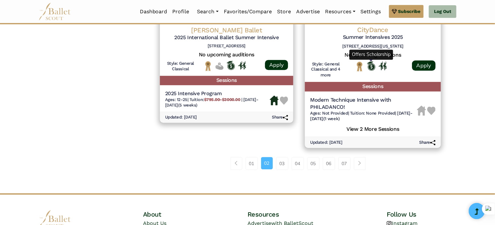
scroll to position [927, 0]
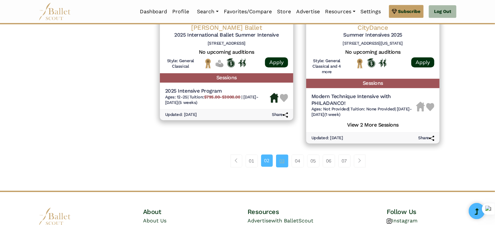
click at [281, 163] on link "03" at bounding box center [282, 161] width 12 height 13
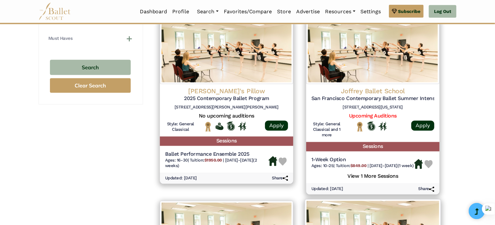
scroll to position [490, 0]
